Goal: Transaction & Acquisition: Purchase product/service

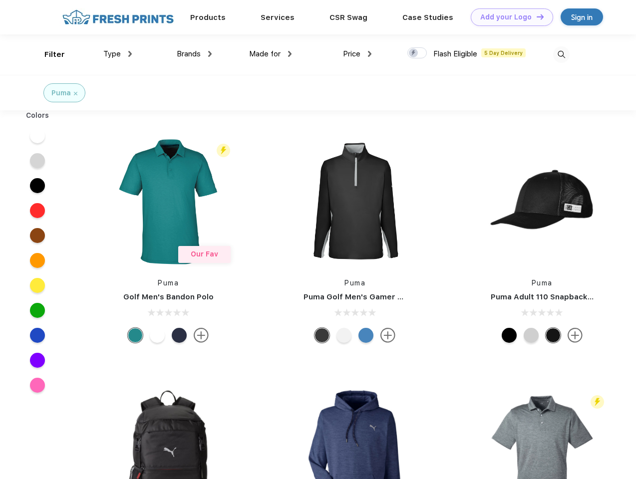
scroll to position [0, 0]
click at [508, 17] on link "Add your Logo Design Tool" at bounding box center [512, 16] width 82 height 17
click at [0, 0] on div "Design Tool" at bounding box center [0, 0] width 0 height 0
click at [536, 16] on link "Add your Logo Design Tool" at bounding box center [512, 16] width 82 height 17
click at [48, 54] on div "Filter" at bounding box center [54, 54] width 20 height 11
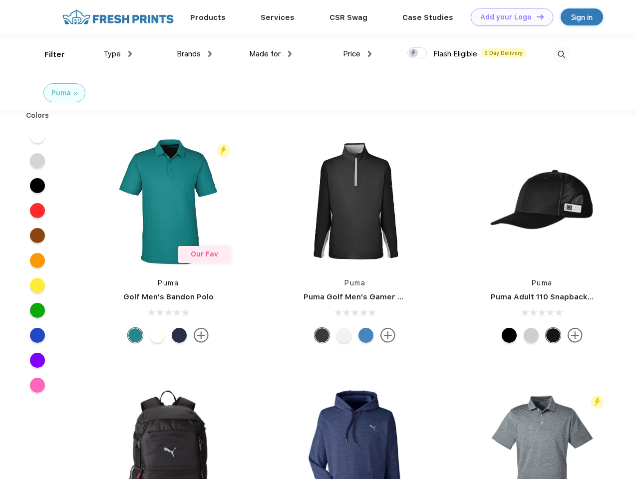
click at [118, 54] on span "Type" at bounding box center [111, 53] width 17 height 9
click at [194, 54] on span "Brands" at bounding box center [189, 53] width 24 height 9
click at [271, 54] on span "Made for" at bounding box center [264, 53] width 31 height 9
click at [358, 54] on span "Price" at bounding box center [351, 53] width 17 height 9
click at [417, 53] on div at bounding box center [416, 52] width 19 height 11
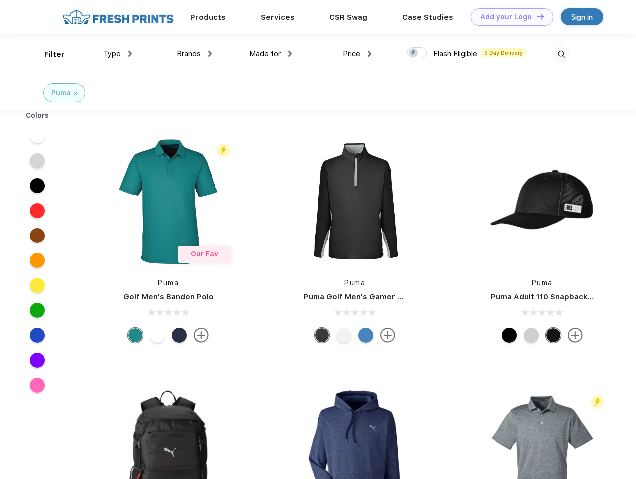
click at [414, 53] on input "checkbox" at bounding box center [410, 50] width 6 height 6
click at [561, 54] on img at bounding box center [561, 54] width 16 height 16
